Goal: Task Accomplishment & Management: Use online tool/utility

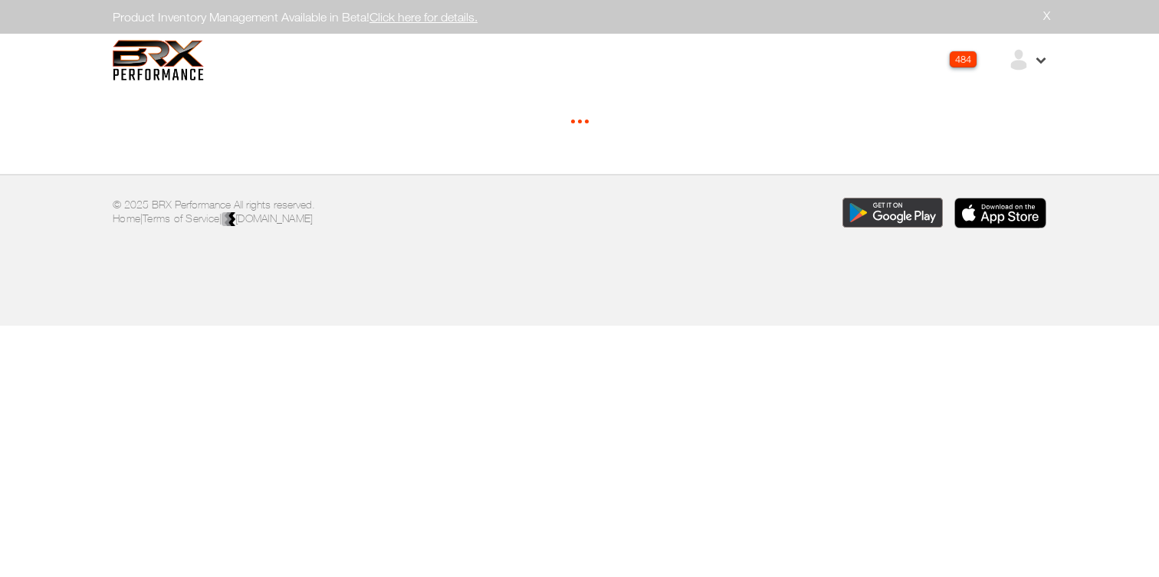
select select "*"
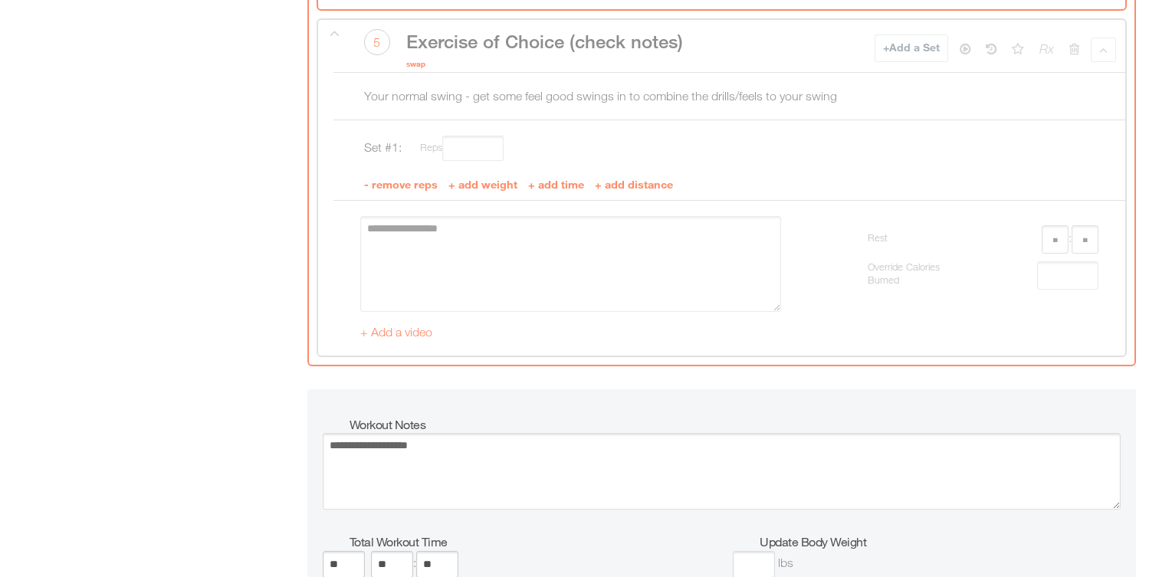
scroll to position [4962, 0]
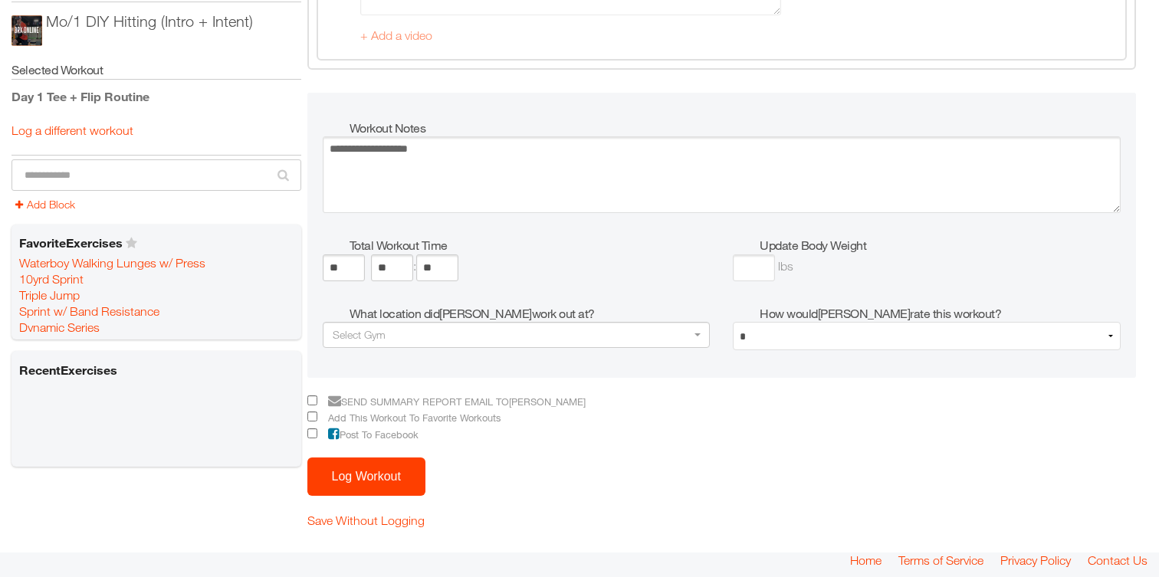
click at [383, 473] on button "Log Workout" at bounding box center [366, 477] width 118 height 38
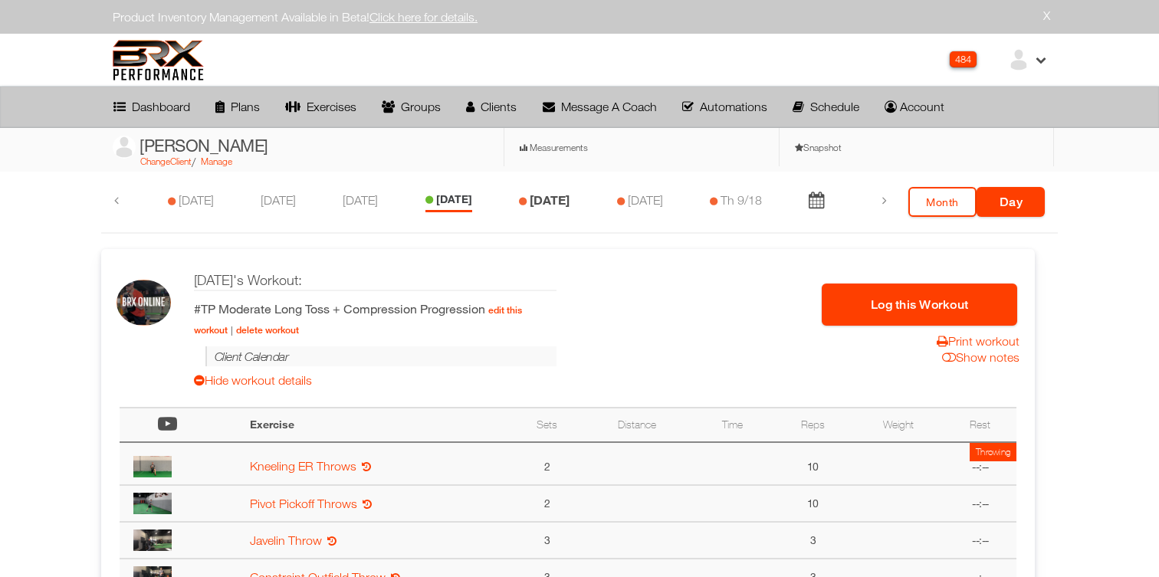
click at [547, 205] on link "[DATE]" at bounding box center [550, 199] width 40 height 15
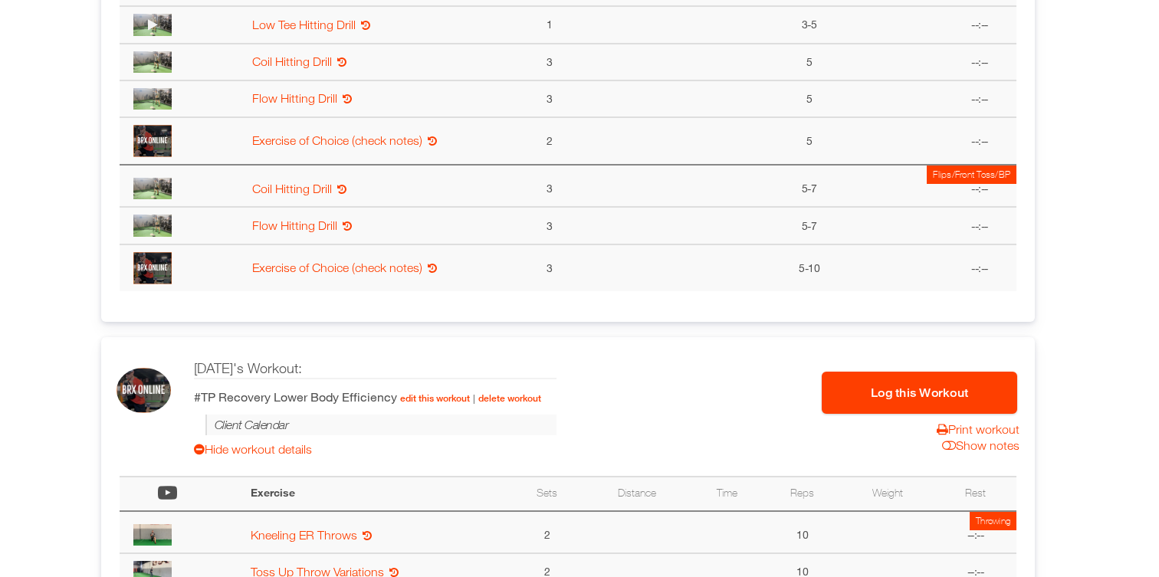
scroll to position [582, 0]
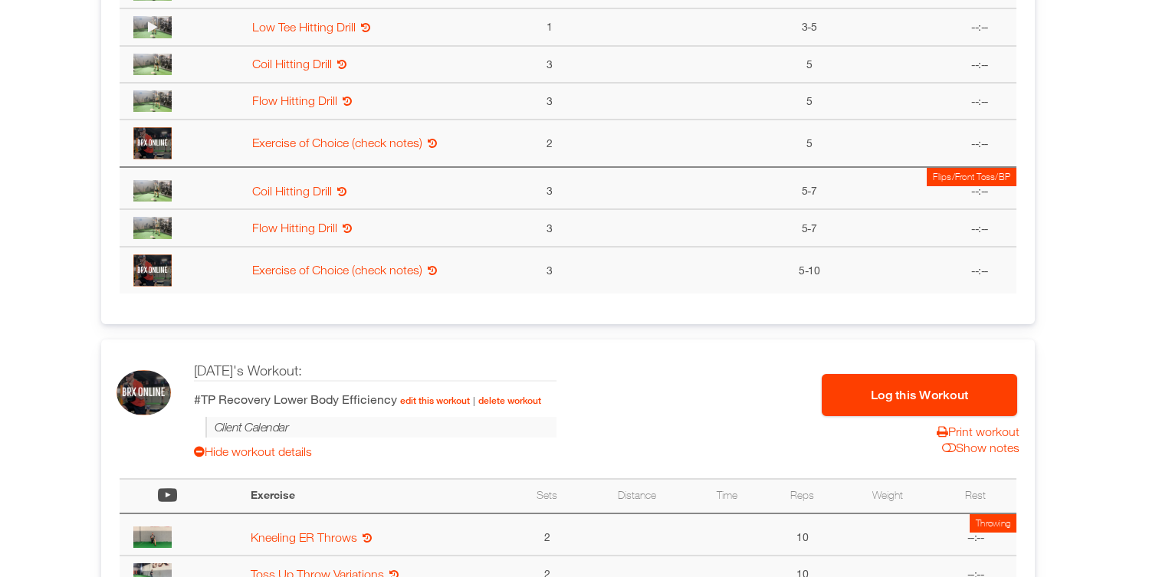
click at [915, 405] on button "Log this Workout" at bounding box center [920, 395] width 196 height 42
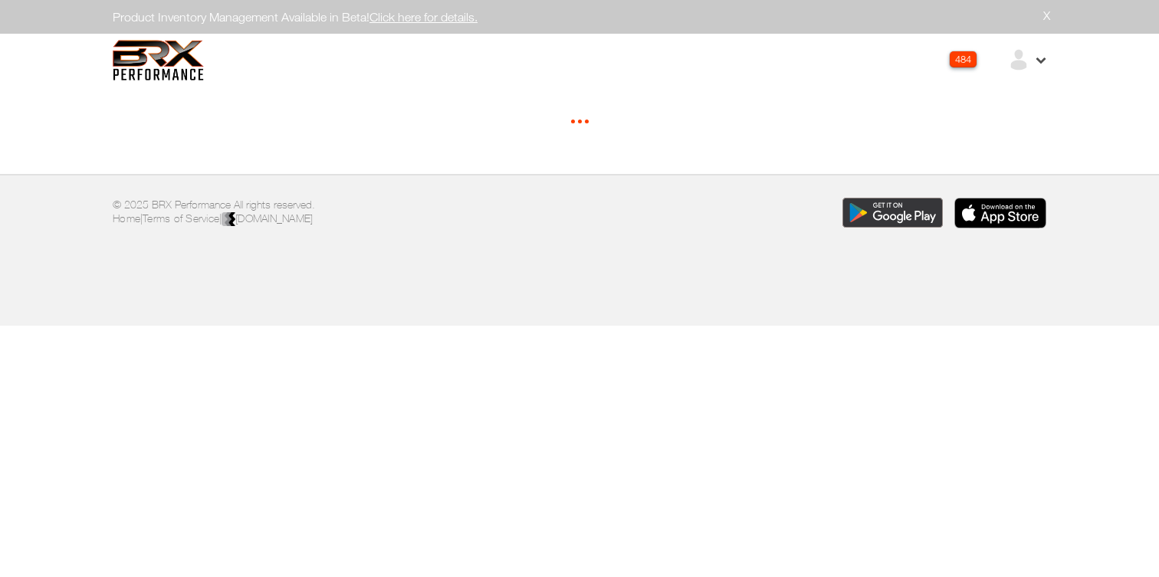
select select "*"
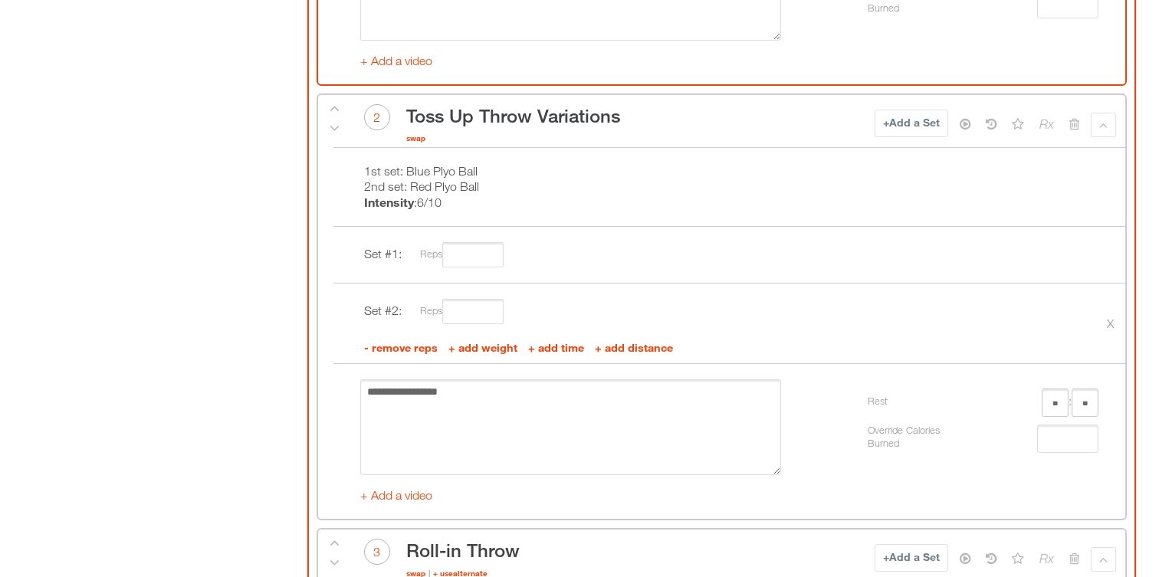
scroll to position [2305, 0]
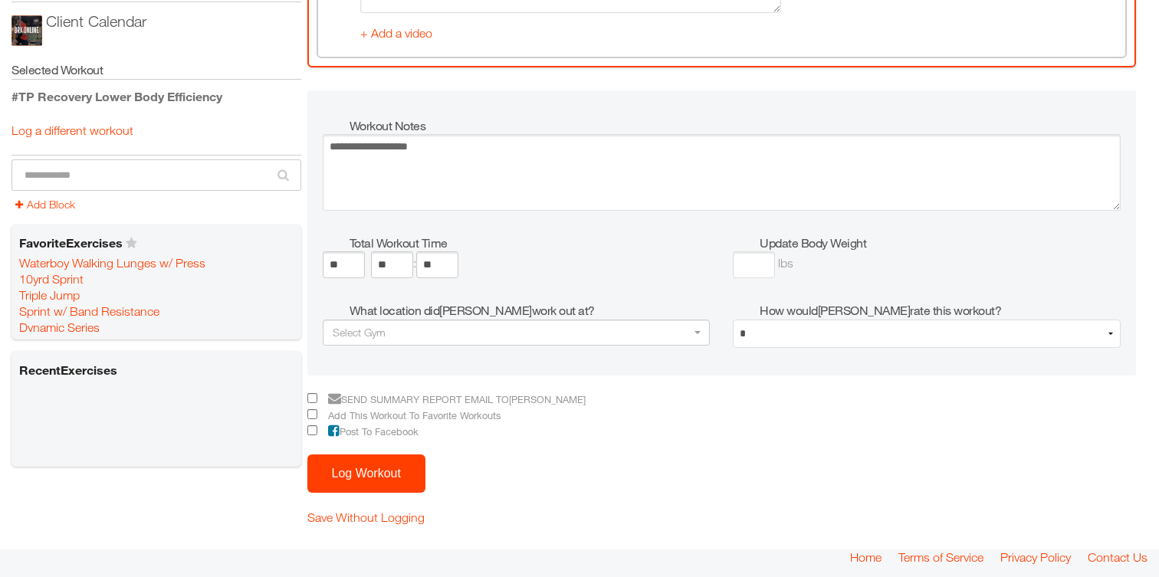
click at [358, 472] on button "Log Workout" at bounding box center [366, 474] width 118 height 38
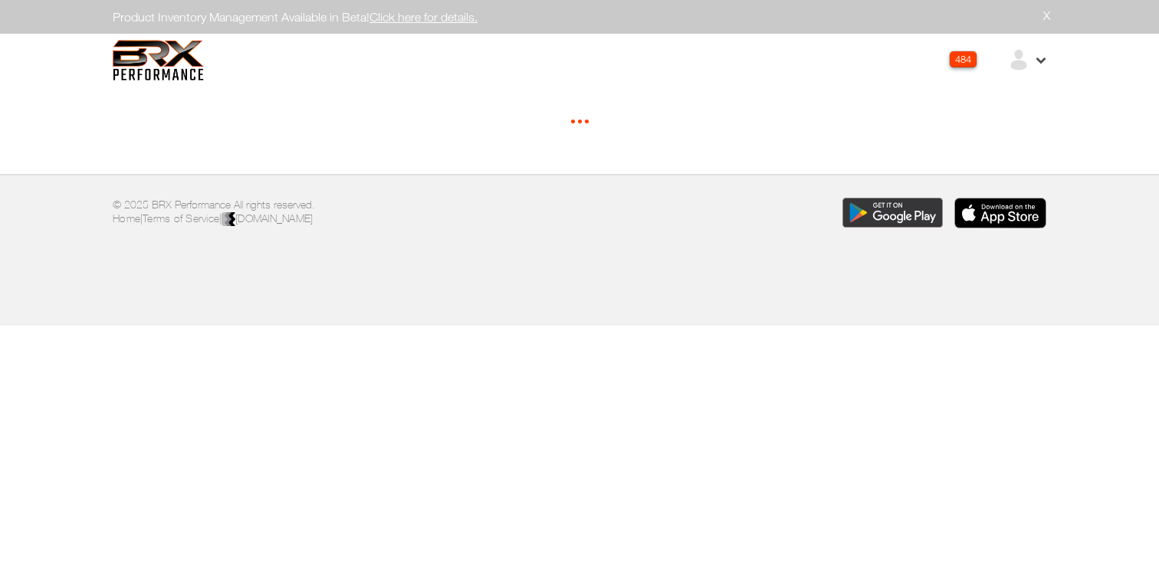
select select "*"
